Goal: Information Seeking & Learning: Learn about a topic

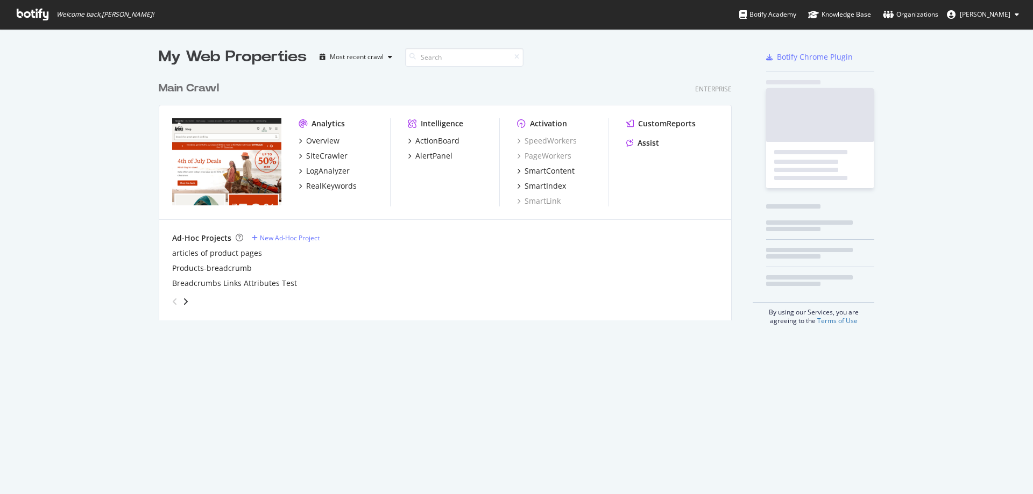
scroll to position [486, 1017]
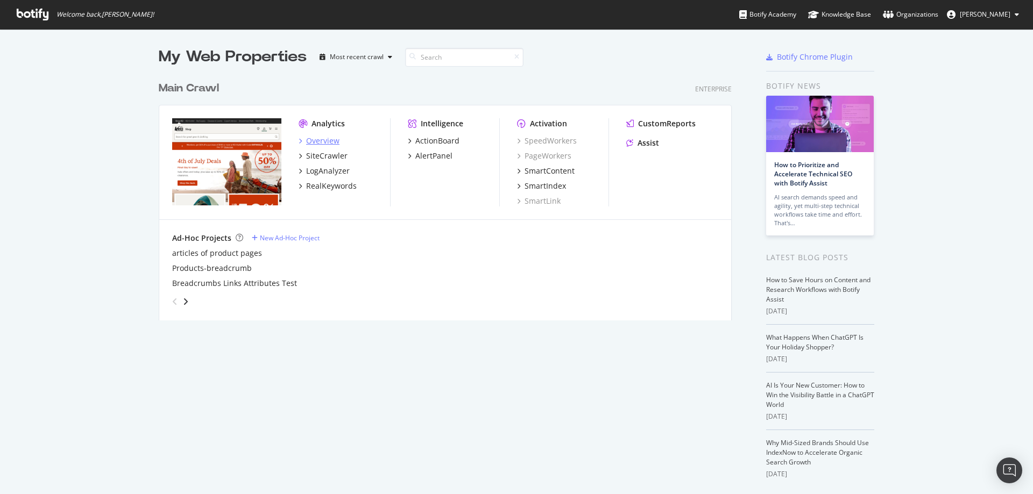
click at [320, 137] on div "Overview" at bounding box center [322, 141] width 33 height 11
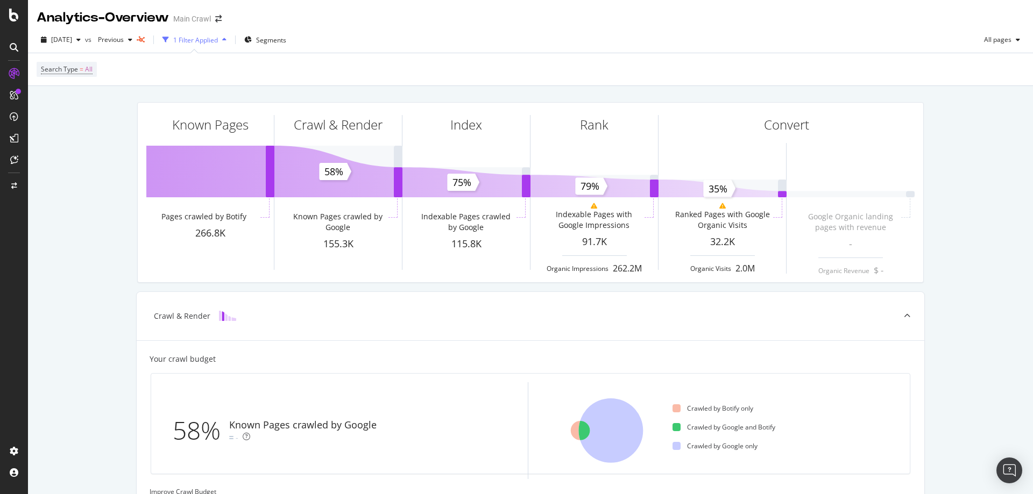
click at [944, 40] on div "[DATE] vs Previous 1 Filter Applied Segments All pages" at bounding box center [530, 42] width 1005 height 22
click at [995, 15] on div "Analytics - Overview Main Crawl" at bounding box center [530, 13] width 1005 height 27
click at [34, 120] on div "Intelligence ActionBoard AlertPanel" at bounding box center [69, 119] width 77 height 79
click at [34, 140] on div "Intelligence ActionBoard AlertPanel" at bounding box center [69, 119] width 77 height 79
click at [94, 119] on div "ActionBoard" at bounding box center [70, 123] width 60 height 11
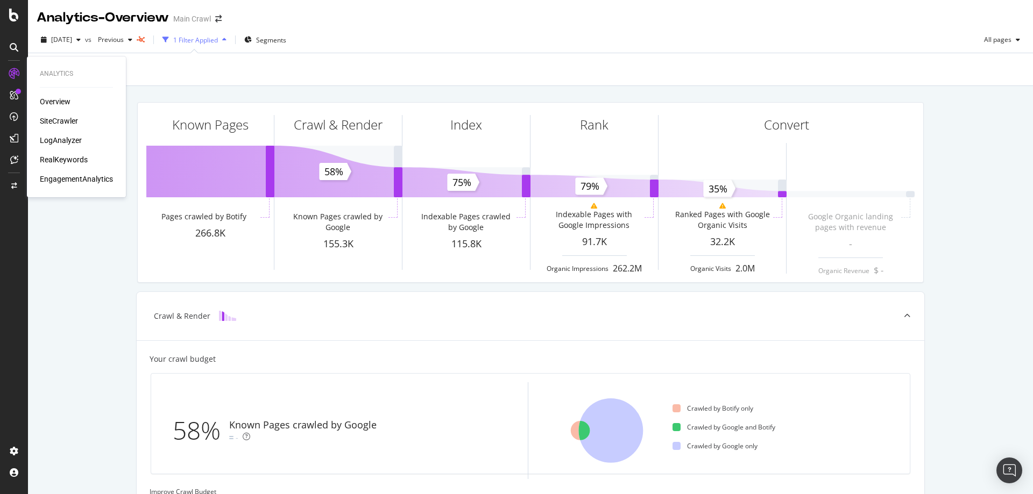
click at [79, 138] on div "LogAnalyzer" at bounding box center [61, 140] width 42 height 11
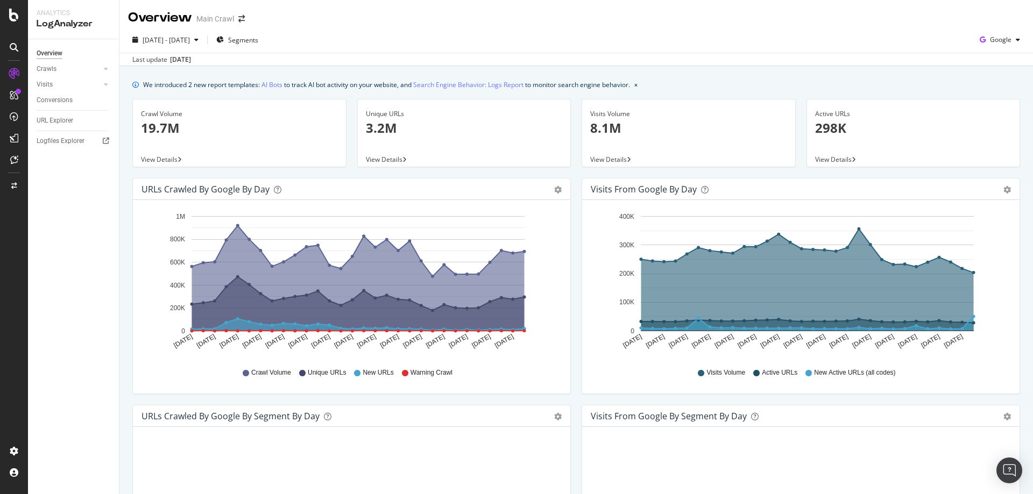
click at [587, 44] on div "[DATE] - [DATE] Segments Google" at bounding box center [576, 42] width 914 height 22
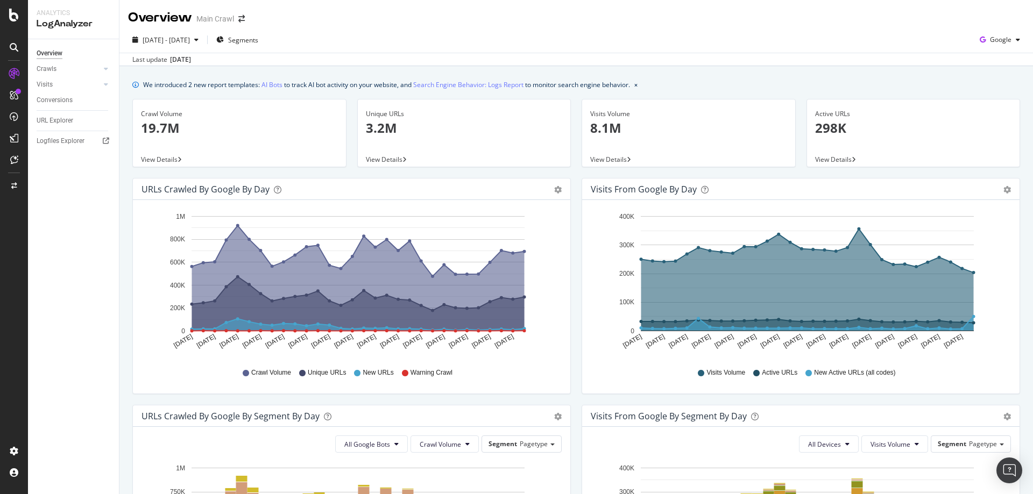
click at [702, 85] on div "We introduced 2 new report templates: AI Bots to track AI bot activity on your …" at bounding box center [576, 84] width 888 height 11
click at [925, 36] on div "[DATE] - [DATE] Segments Google" at bounding box center [576, 42] width 914 height 22
click at [569, 192] on div "URLs Crawled by Google by day Area Table Hold CTRL while clicking to filter the…" at bounding box center [351, 291] width 449 height 227
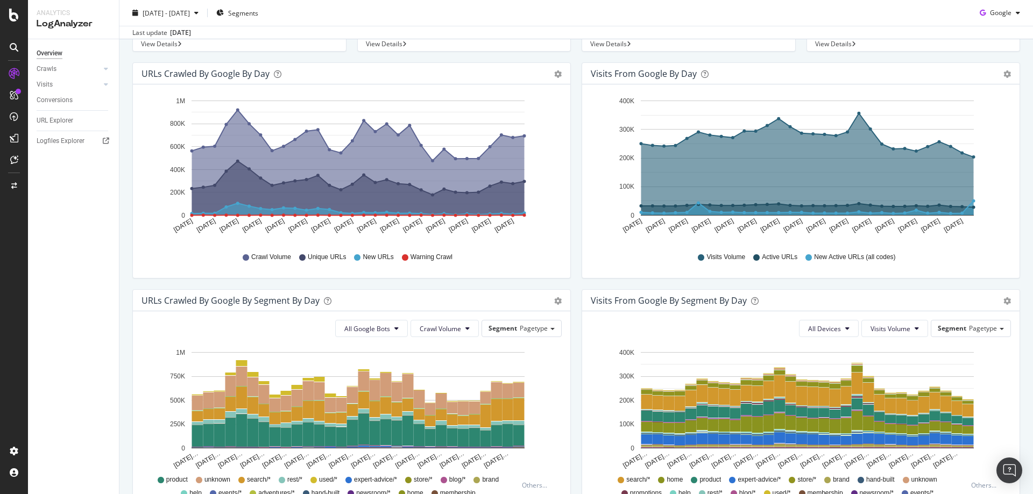
scroll to position [323, 0]
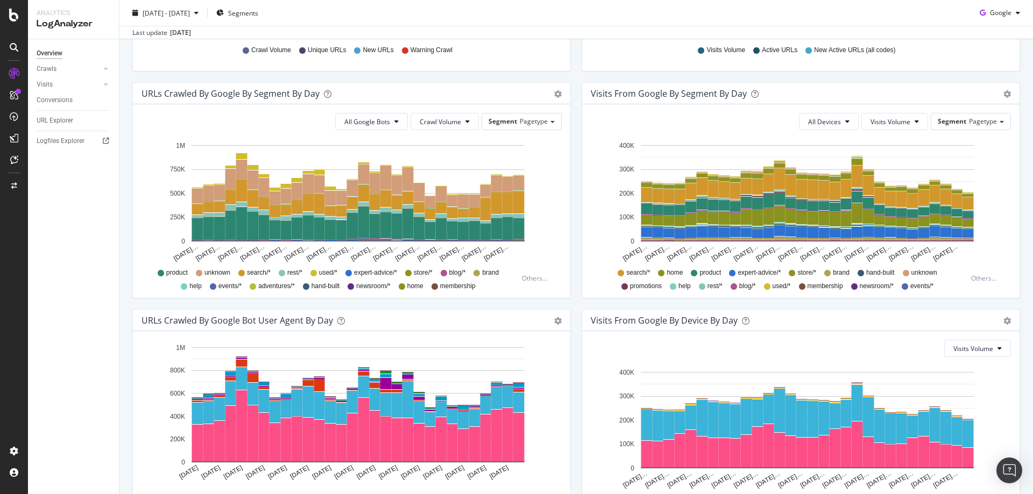
click at [576, 254] on div "Visits from Google By Segment By Day Timeline (by Value) Table All Devices Visi…" at bounding box center [800, 195] width 449 height 227
click at [543, 98] on div "Timeline (by Value) Table" at bounding box center [552, 93] width 18 height 11
click at [576, 248] on div "Visits from Google By Segment By Day Timeline (by Value) Table All Devices Visi…" at bounding box center [800, 195] width 449 height 227
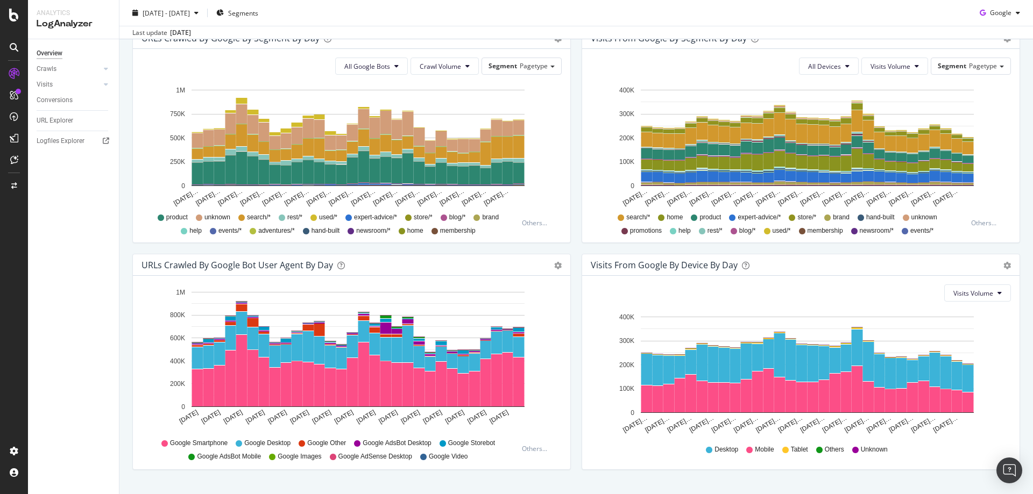
scroll to position [402, 0]
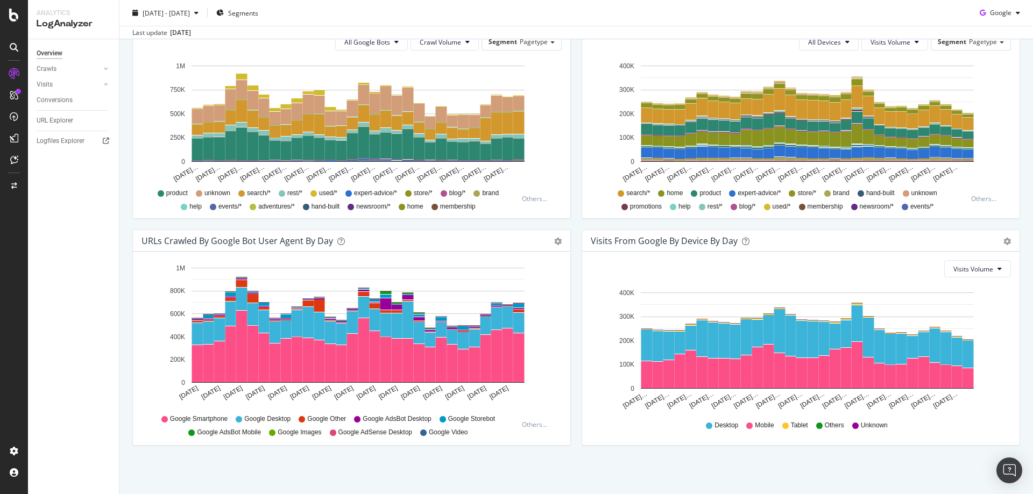
click at [565, 289] on div "Hold CTRL while clicking to filter the report. [DATE] [DATE] [DATE] [DATE] [DAT…" at bounding box center [351, 349] width 437 height 194
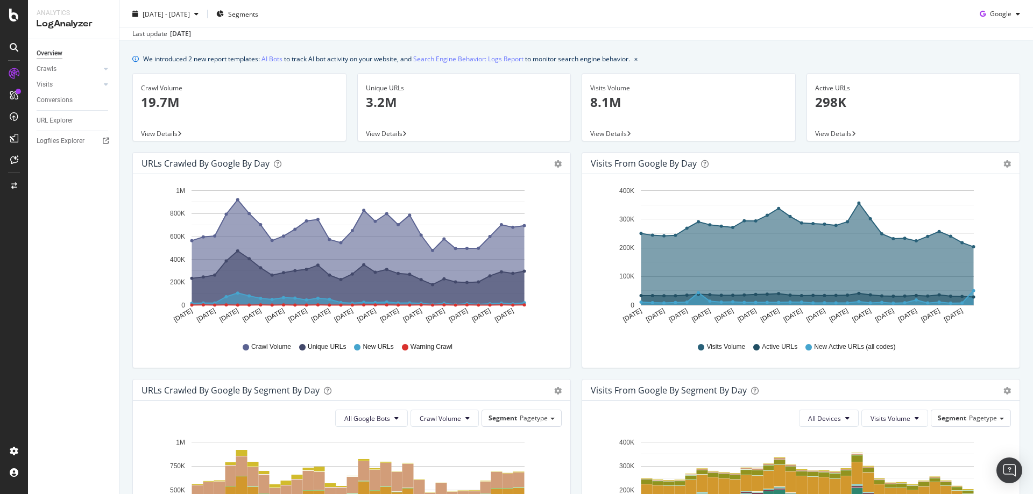
scroll to position [0, 0]
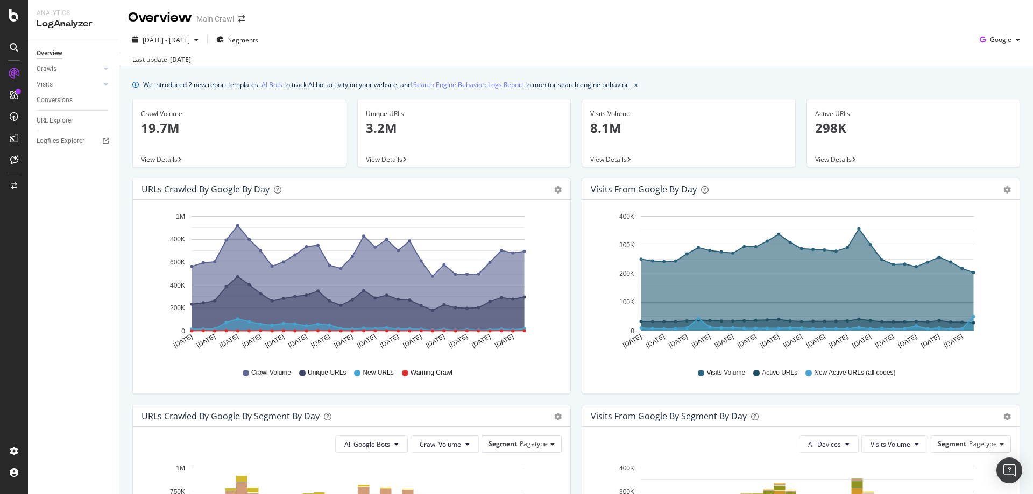
click at [576, 309] on div "Visits from Google by day Area Table Hold CTRL while clicking to filter the rep…" at bounding box center [800, 291] width 449 height 227
